Goal: Task Accomplishment & Management: Use online tool/utility

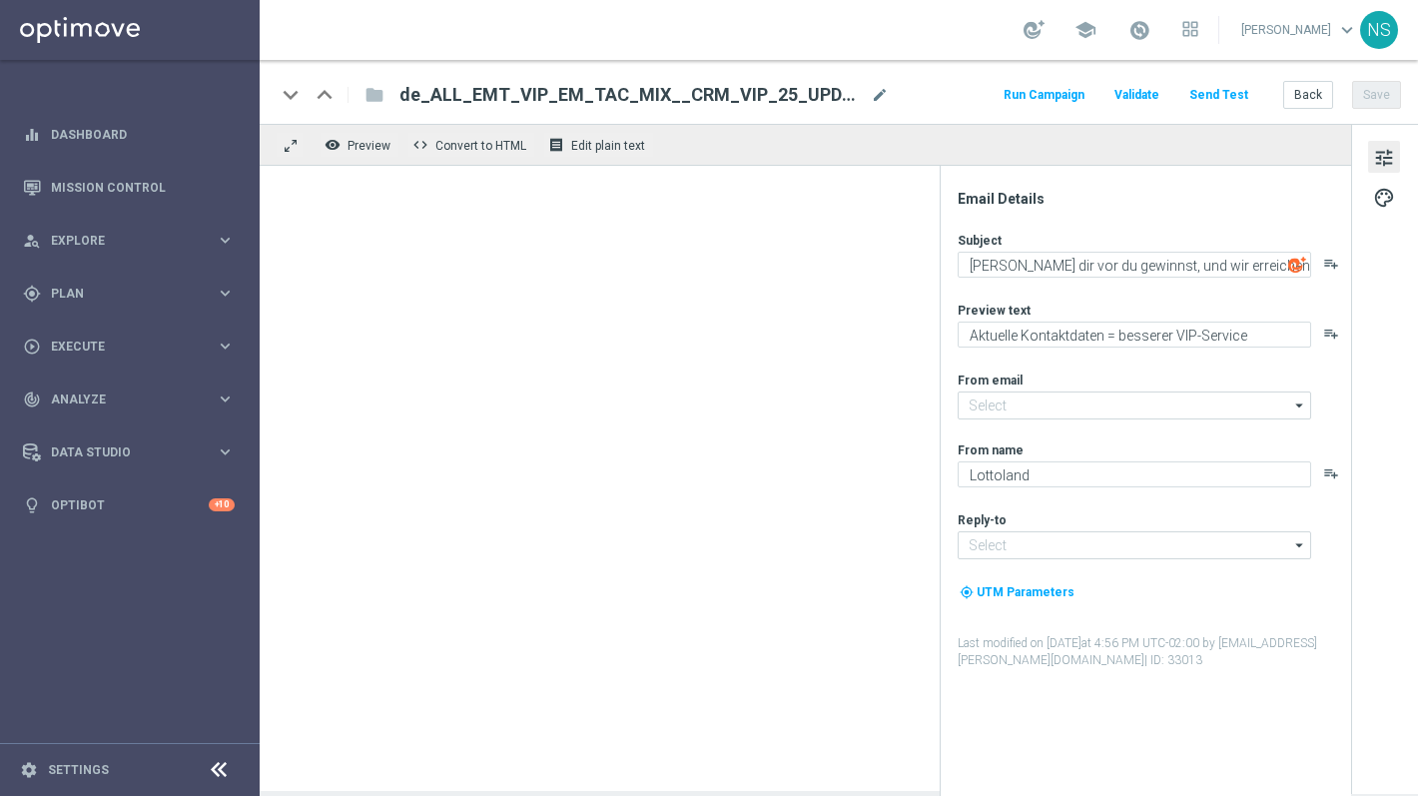
type input "[EMAIL_ADDRESS][DOMAIN_NAME]"
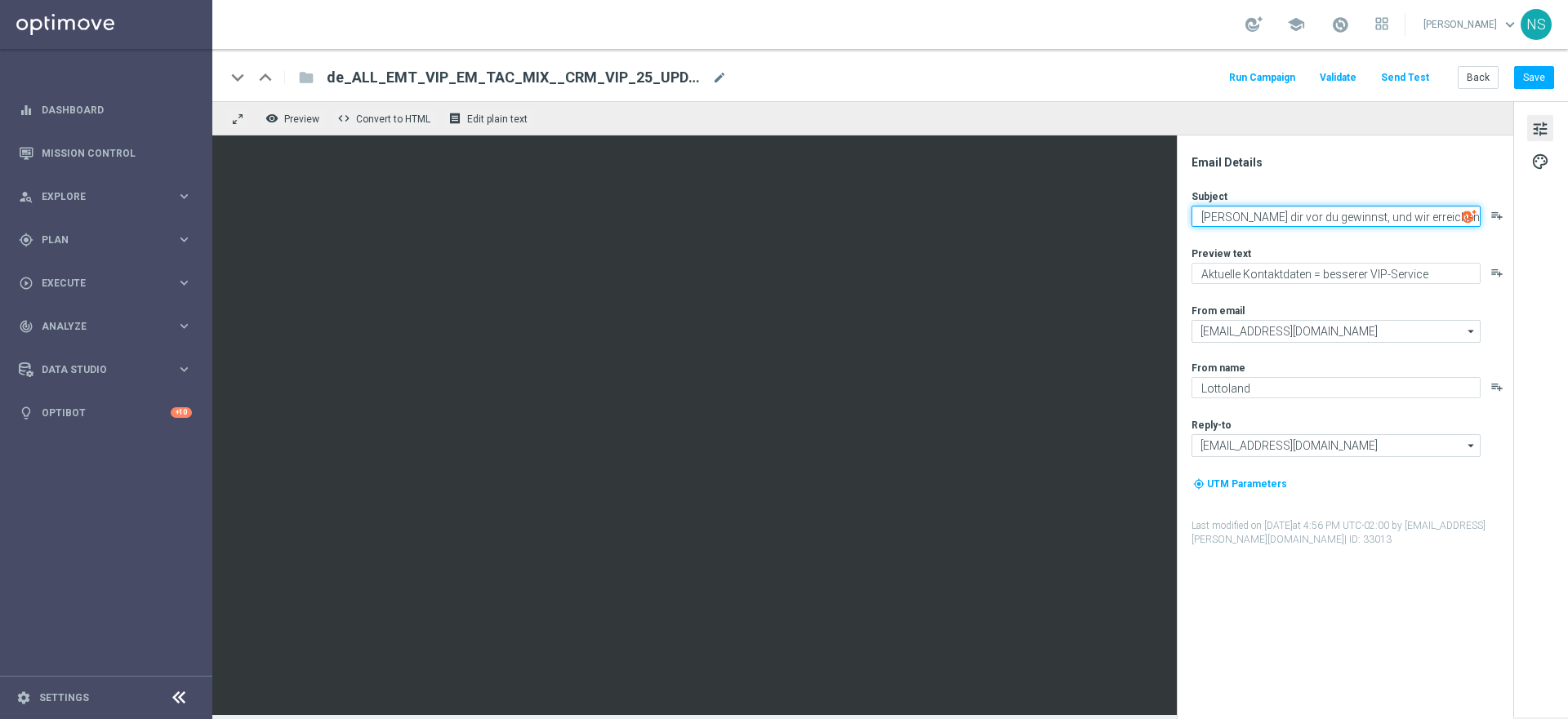
drag, startPoint x: 1382, startPoint y: 208, endPoint x: 1258, endPoint y: 229, distance: 125.8
click at [1158, 229] on div "Subject Stell dir vor du gewinnst, und wir erreichen dich nicht playlist_add Pr…" at bounding box center [1351, 368] width 320 height 357
click at [1158, 230] on div "Subject Stell dir vor du gewinnst, und wir erreichen dich nicht playlist_add Pr…" at bounding box center [1351, 368] width 320 height 357
click at [1158, 221] on textarea "Stell dir vor du gewinnst, und wir erreichen dich nicht" at bounding box center [1336, 217] width 289 height 21
type textarea "Stell dir vor du gewinnst und wir erreichen dich nicht"
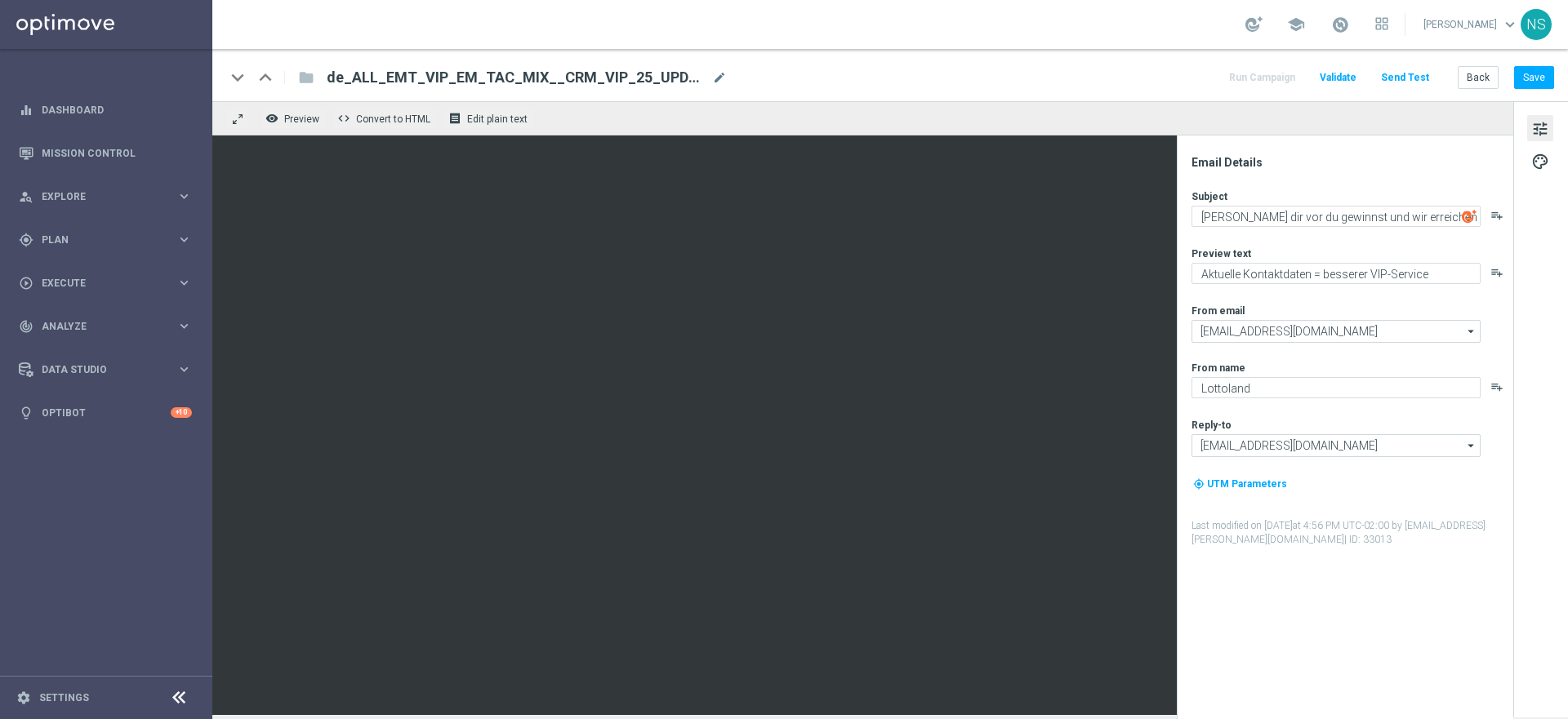
click at [1158, 67] on button "Send Test" at bounding box center [1404, 78] width 53 height 22
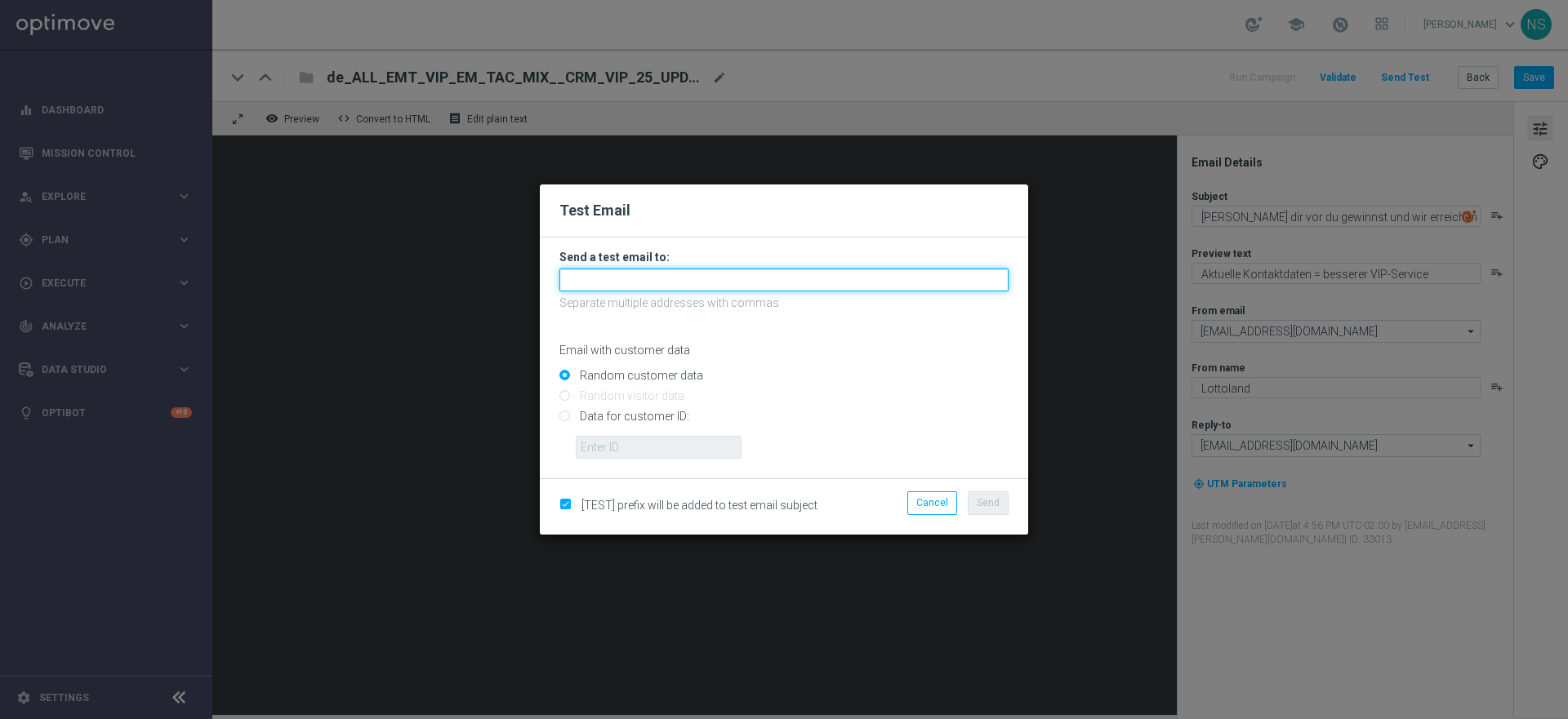
click at [747, 279] on input "text" at bounding box center [783, 280] width 449 height 23
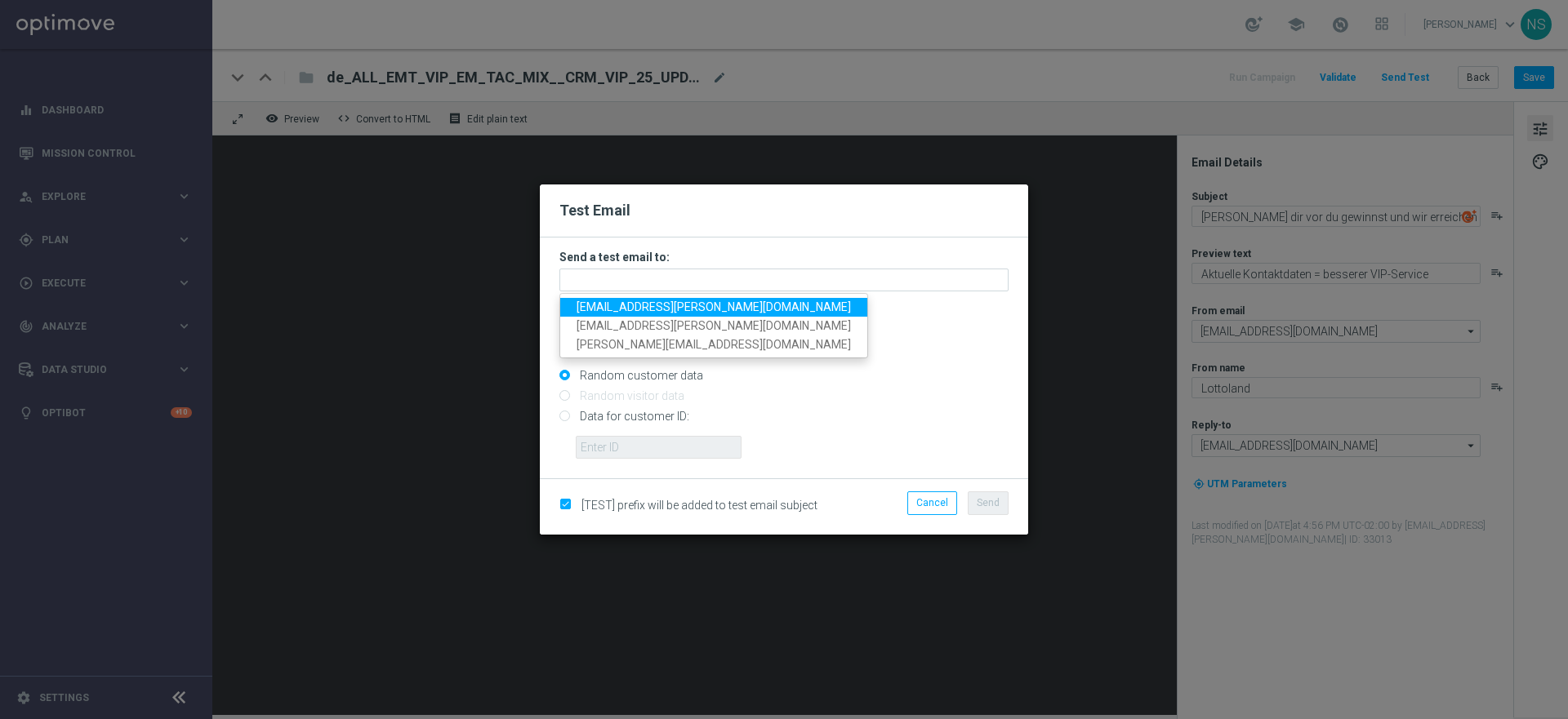
click at [702, 305] on span "nele.sauer@lottoland.com" at bounding box center [714, 307] width 275 height 13
type input "nele.sauer@lottoland.com"
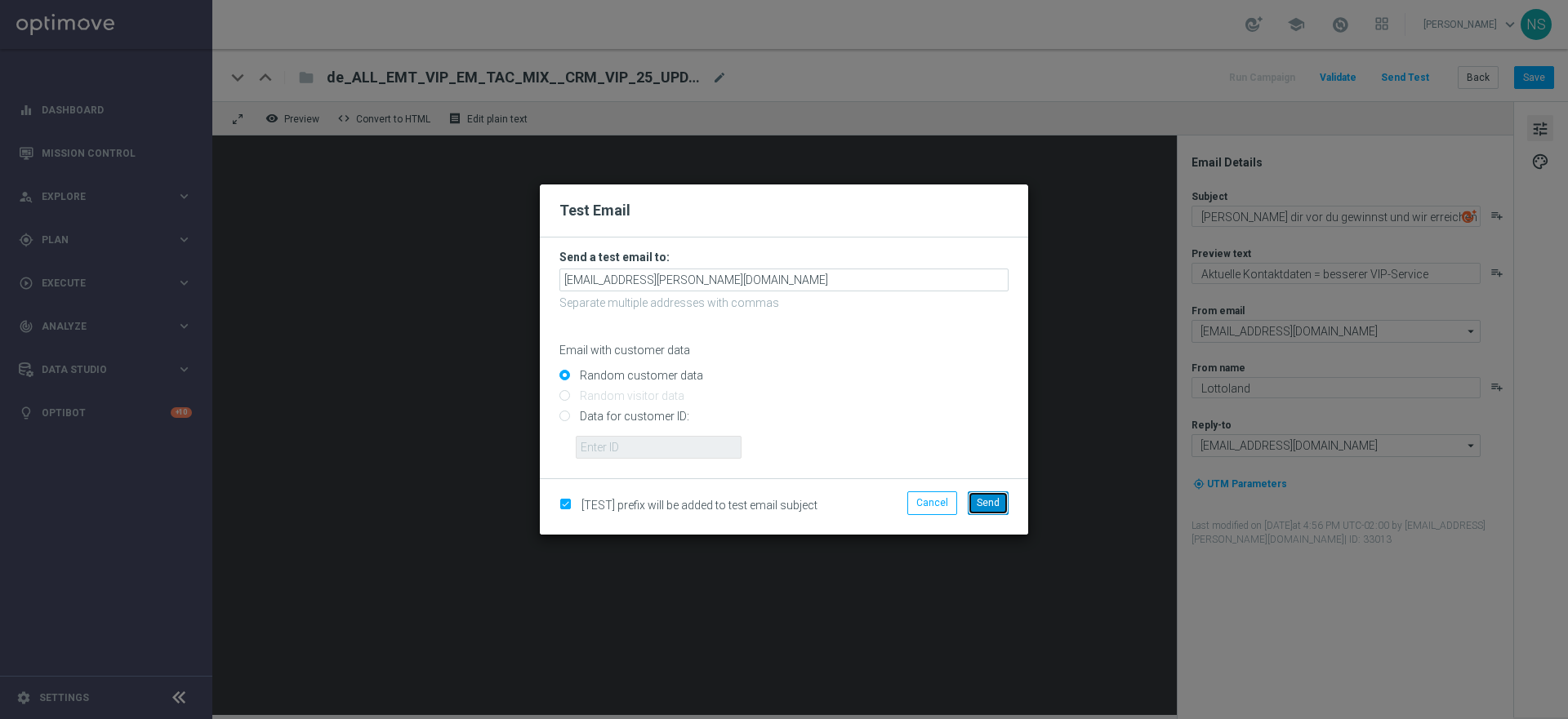
click at [997, 507] on span "Send" at bounding box center [988, 502] width 23 height 11
click at [999, 519] on div "Send" at bounding box center [942, 506] width 158 height 30
click at [988, 499] on span "Send" at bounding box center [988, 502] width 23 height 11
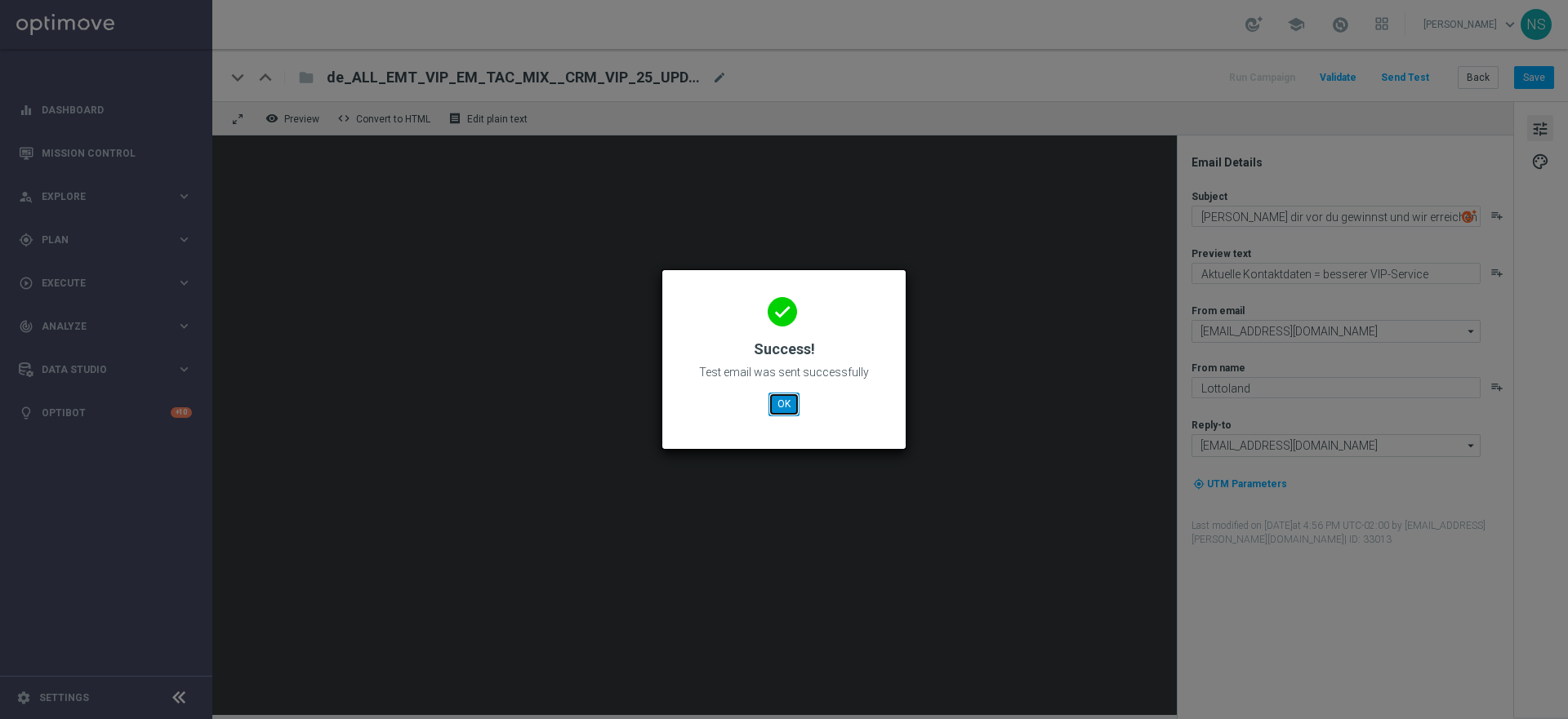
click at [785, 409] on button "OK" at bounding box center [784, 404] width 31 height 23
click at [786, 390] on div "done Success! Test email was sent successfully OK" at bounding box center [784, 357] width 204 height 142
click at [786, 395] on button "OK" at bounding box center [784, 404] width 31 height 23
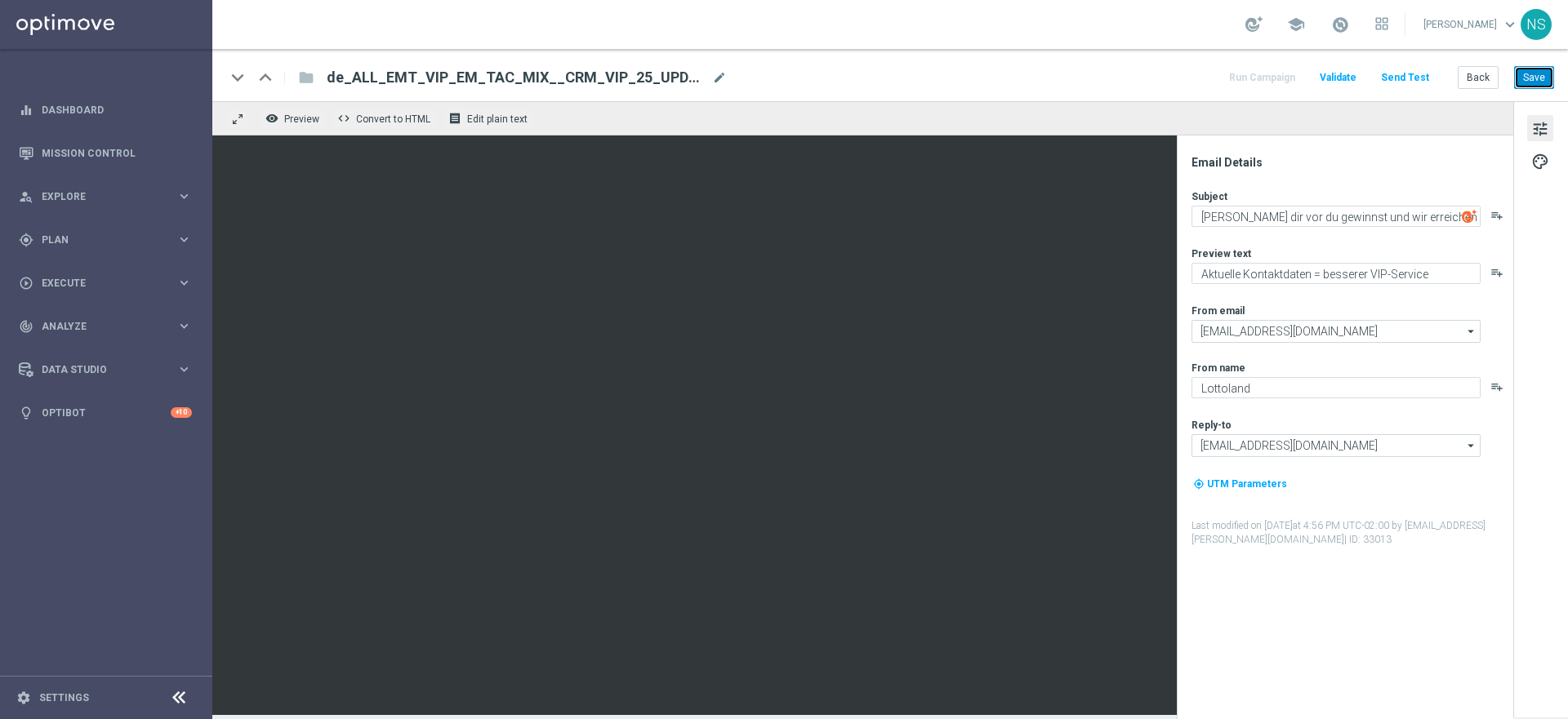
click at [1158, 79] on button "Save" at bounding box center [1534, 78] width 40 height 23
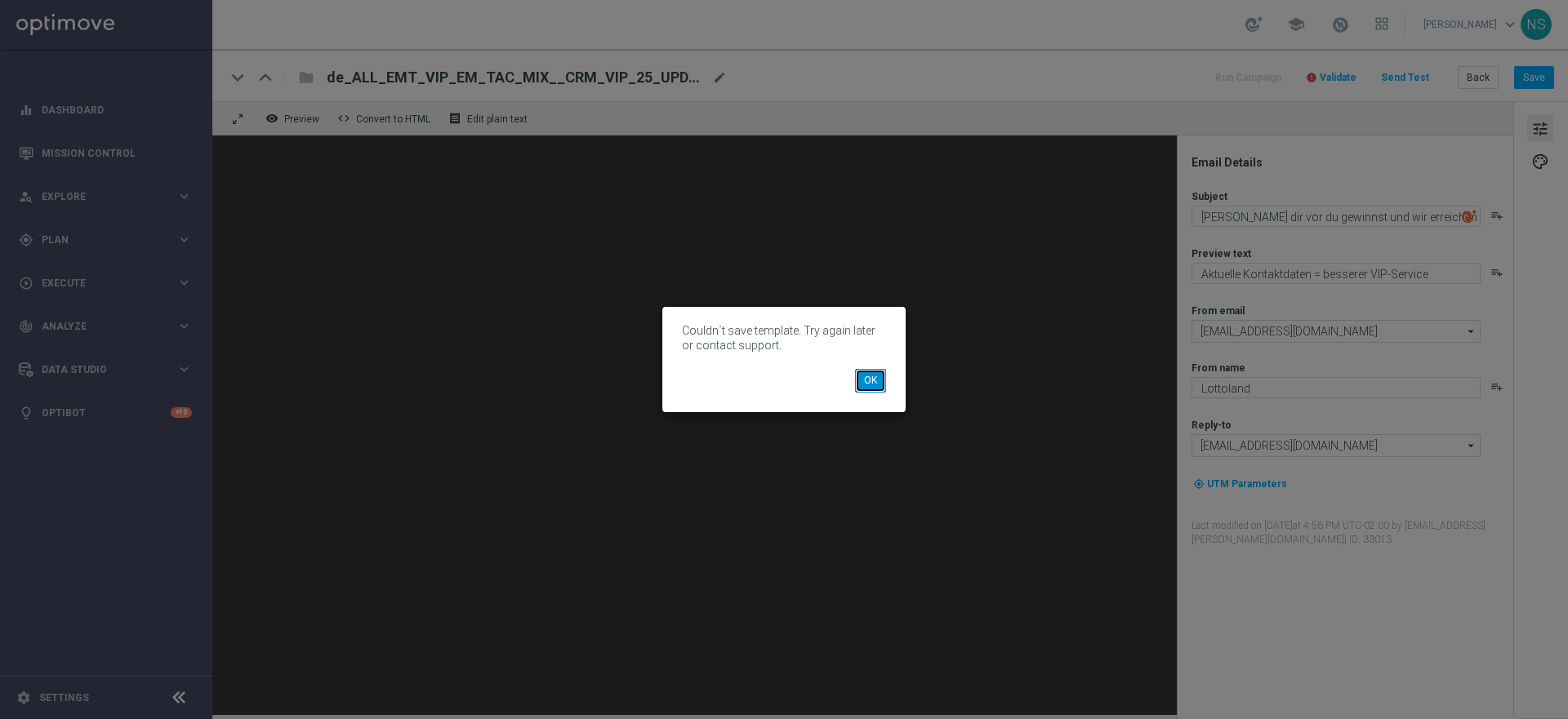
click at [859, 386] on button "OK" at bounding box center [871, 380] width 31 height 23
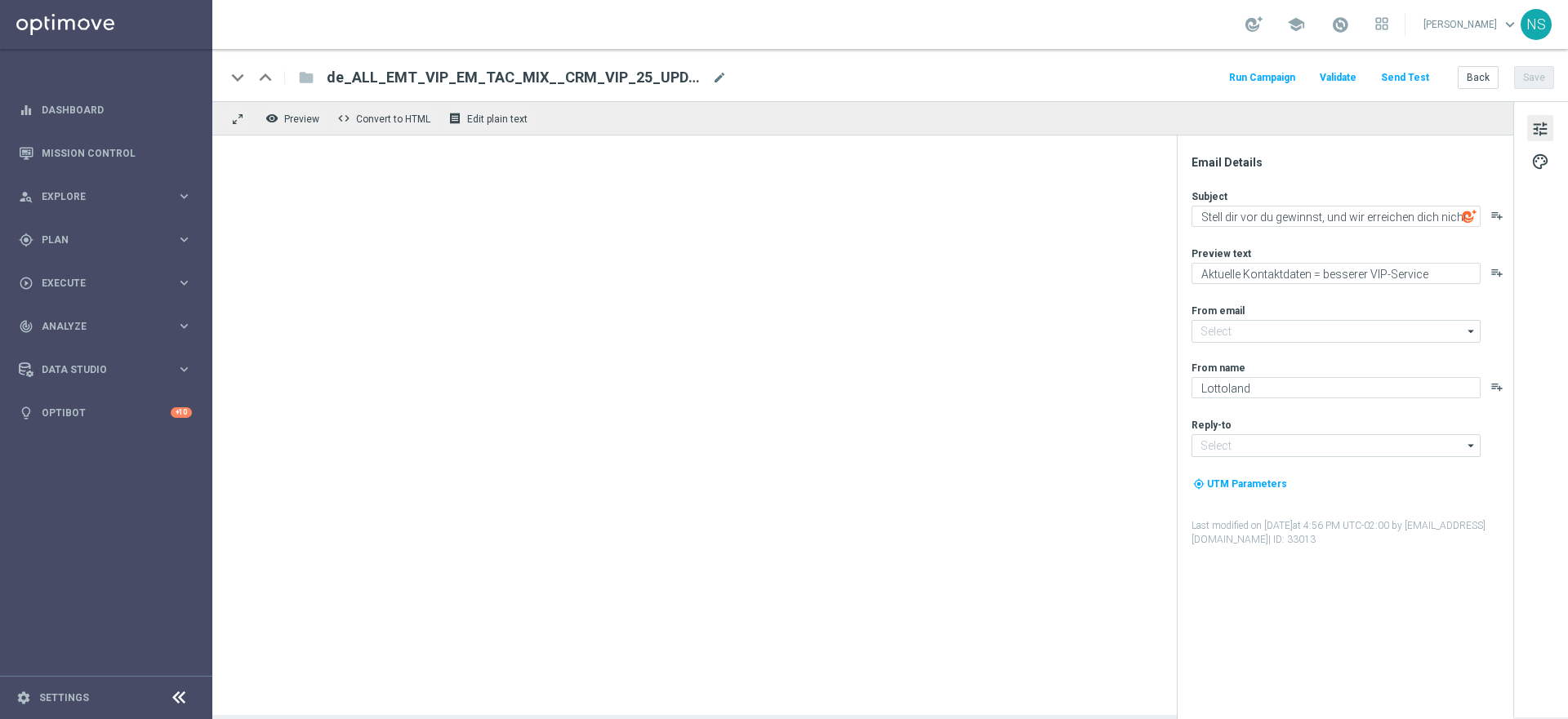
type input "[EMAIL_ADDRESS][DOMAIN_NAME]"
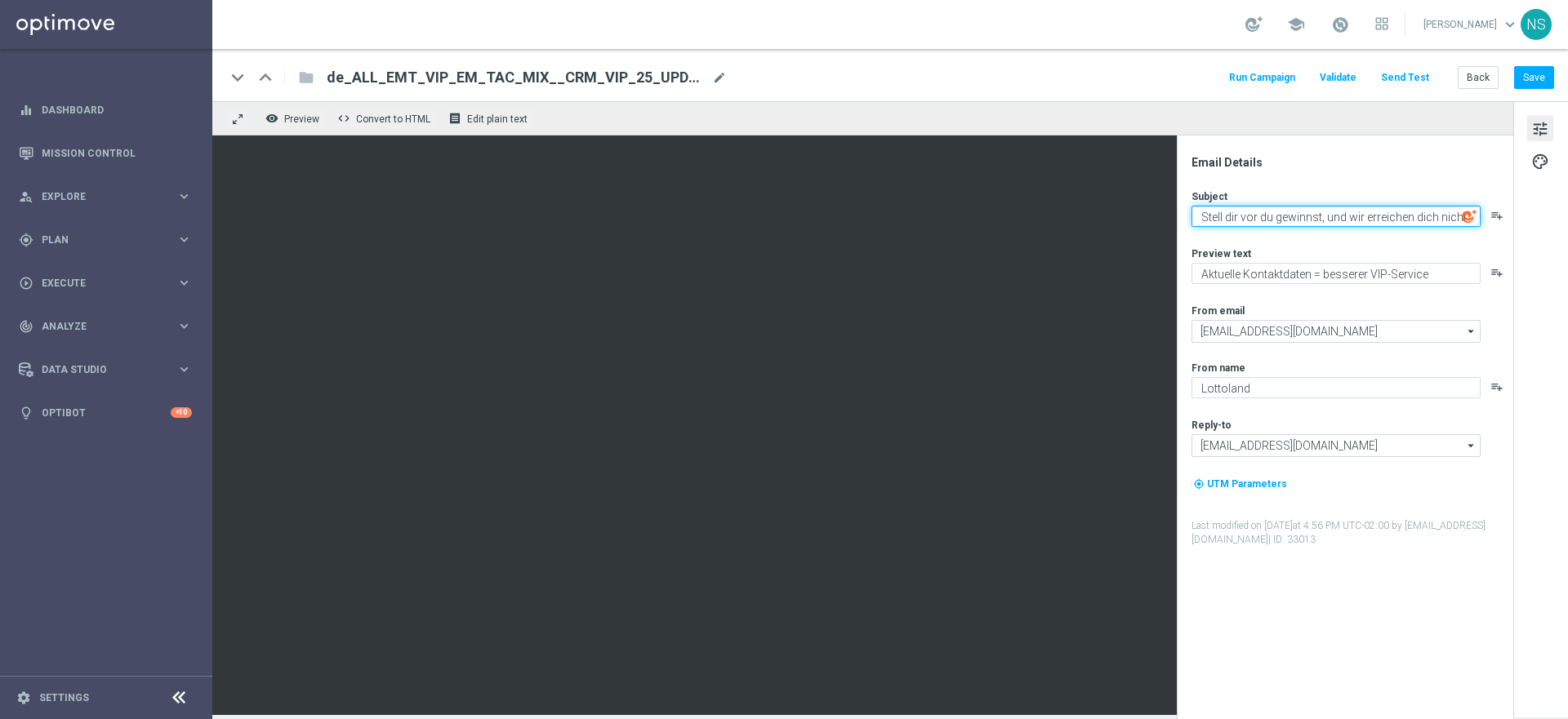
click at [1297, 221] on textarea "Stell dir vor du gewinnst, und wir erreichen dich nicht" at bounding box center [1336, 217] width 289 height 21
paste textarea
type textarea "Stell dir vor du gewinnst und wir erreichen dich nicht"
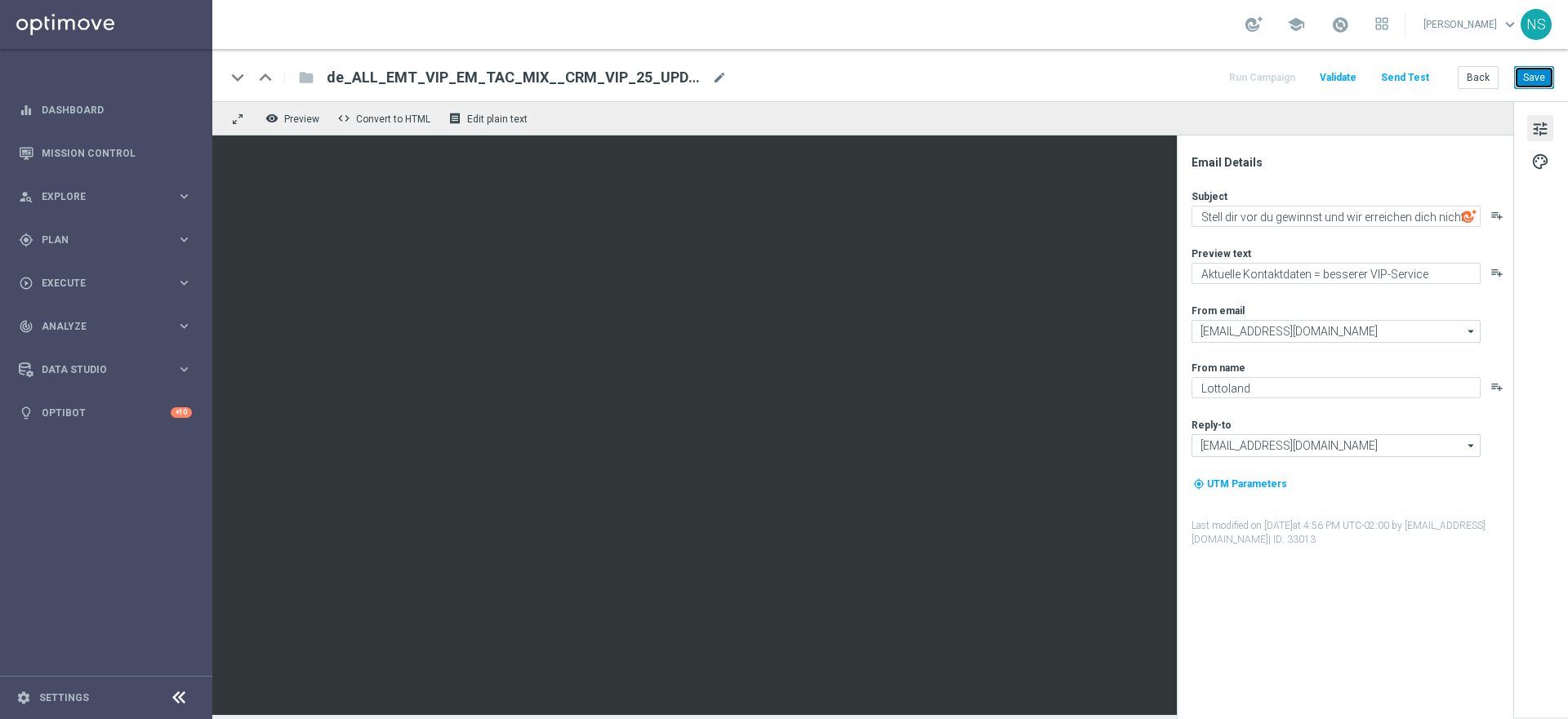
click at [1518, 76] on button "Save" at bounding box center [1534, 78] width 40 height 23
click at [1528, 76] on button "Save" at bounding box center [1534, 78] width 40 height 23
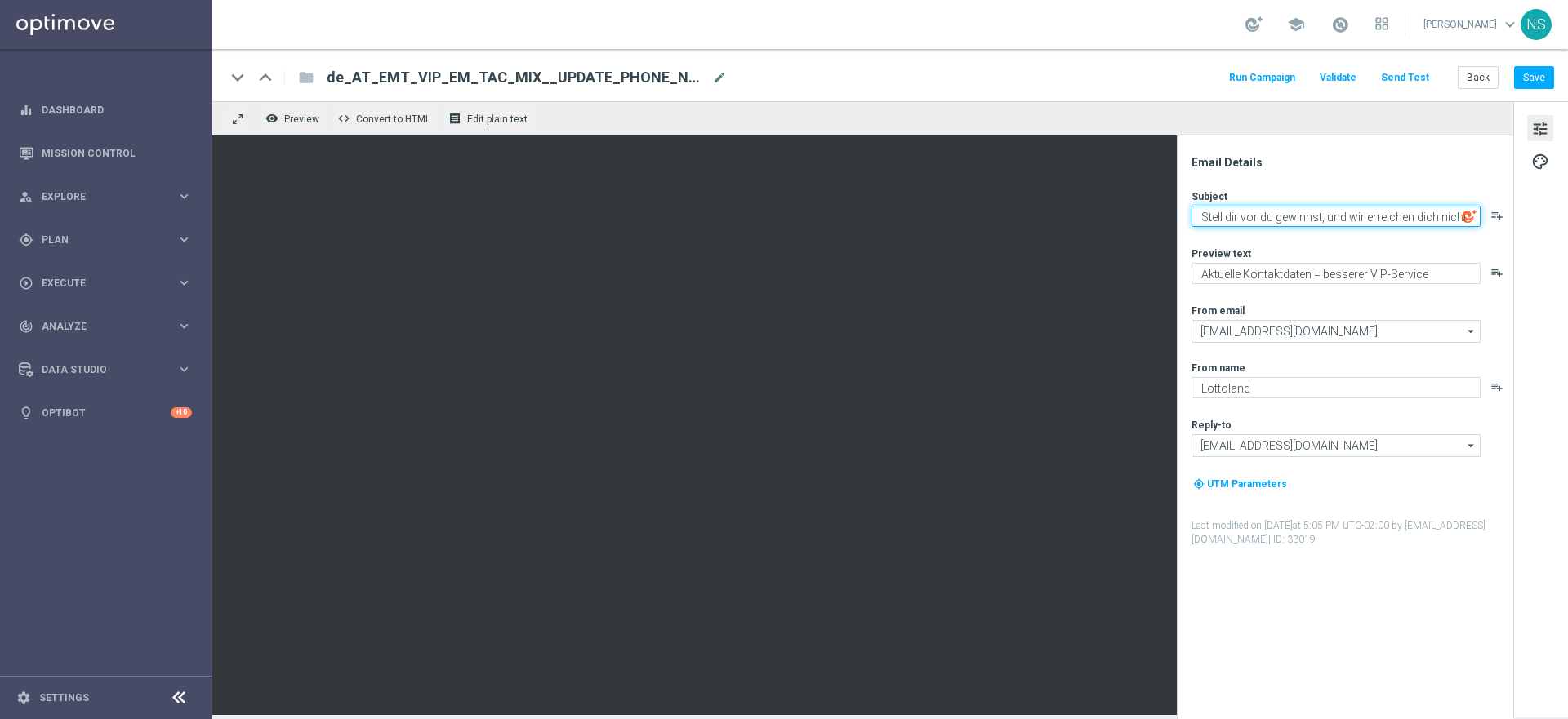
click at [1275, 209] on textarea "Stell dir vor du gewinnst, und wir erreichen dich nicht" at bounding box center [1336, 217] width 289 height 21
paste textarea
type textarea "Stell dir vor du gewinnst und wir erreichen dich nicht"
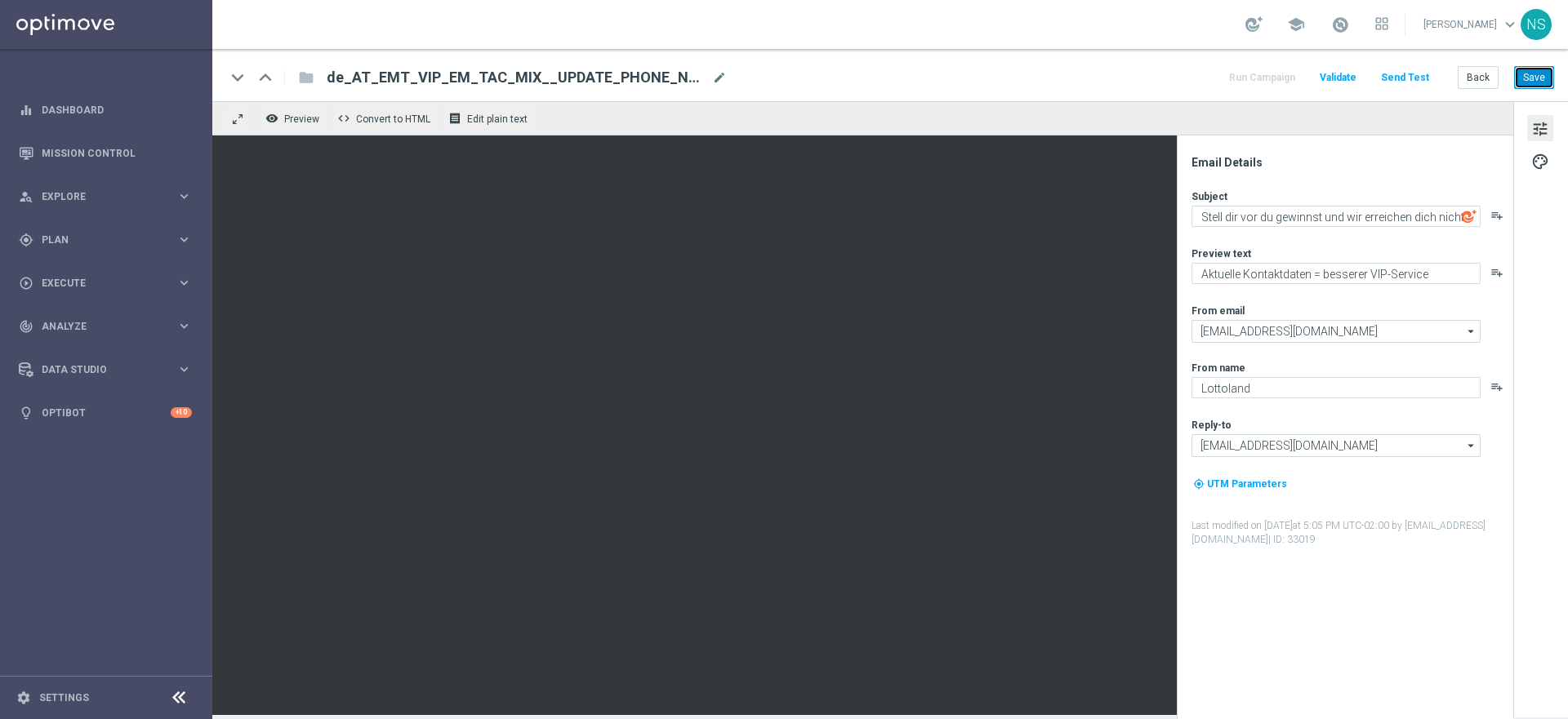
click at [1539, 69] on button "Save" at bounding box center [1534, 78] width 40 height 23
